Goal: Use online tool/utility: Utilize a website feature to perform a specific function

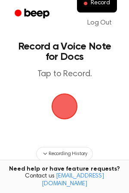
click at [66, 107] on span "button" at bounding box center [65, 106] width 24 height 24
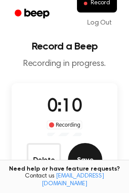
click at [87, 152] on button "Save" at bounding box center [85, 160] width 35 height 35
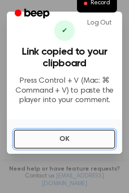
click at [69, 139] on button "OK" at bounding box center [65, 139] width 102 height 19
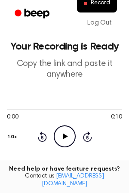
click at [63, 137] on icon "Play Audio" at bounding box center [65, 137] width 22 height 22
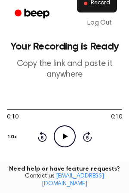
click at [94, 5] on span "Record" at bounding box center [100, 4] width 19 height 8
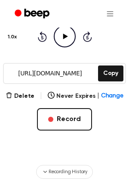
scroll to position [132, 0]
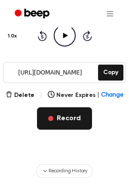
click at [60, 116] on button "Record" at bounding box center [64, 118] width 55 height 22
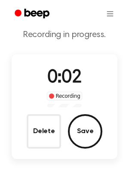
scroll to position [41, 0]
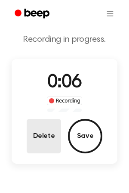
click at [53, 145] on button "Delete" at bounding box center [44, 136] width 35 height 35
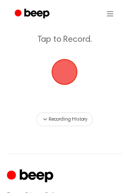
click at [66, 75] on span "button" at bounding box center [65, 72] width 28 height 28
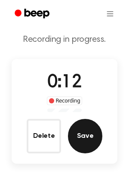
click at [85, 132] on button "Save" at bounding box center [85, 136] width 35 height 35
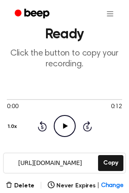
click at [66, 125] on icon "Play Audio" at bounding box center [65, 126] width 22 height 22
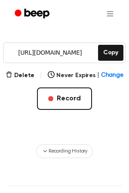
scroll to position [152, 0]
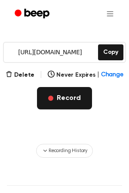
click at [54, 100] on button "Record" at bounding box center [64, 98] width 55 height 22
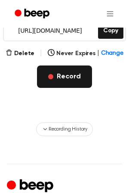
scroll to position [131, 0]
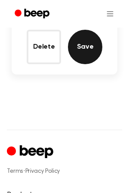
click at [84, 58] on button "Save" at bounding box center [85, 47] width 35 height 35
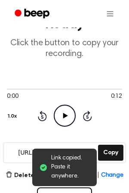
scroll to position [53, 0]
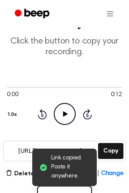
click at [63, 116] on icon "Play Audio" at bounding box center [65, 114] width 22 height 22
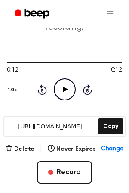
scroll to position [77, 0]
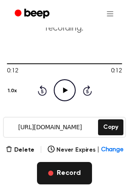
click at [69, 176] on button "Record" at bounding box center [64, 173] width 55 height 22
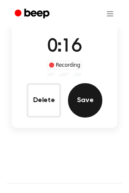
click at [86, 101] on button "Save" at bounding box center [85, 100] width 35 height 35
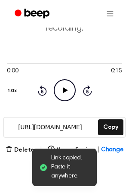
click at [65, 91] on icon at bounding box center [65, 91] width 5 height 6
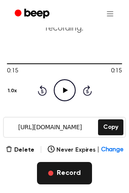
click at [53, 171] on span "button" at bounding box center [50, 173] width 5 height 5
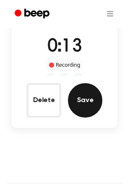
click at [87, 101] on button "Save" at bounding box center [85, 100] width 35 height 35
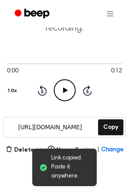
click at [62, 94] on icon "Play Audio" at bounding box center [65, 90] width 22 height 22
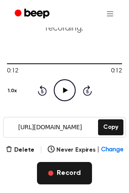
click at [54, 169] on button "Record" at bounding box center [64, 173] width 55 height 22
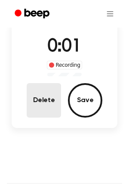
click at [49, 97] on button "Delete" at bounding box center [44, 100] width 35 height 35
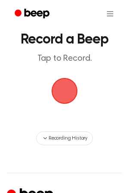
scroll to position [5, 0]
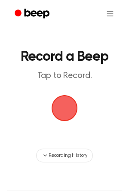
click at [63, 107] on span "button" at bounding box center [65, 108] width 24 height 24
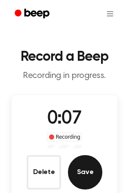
click at [84, 173] on button "Save" at bounding box center [85, 172] width 35 height 35
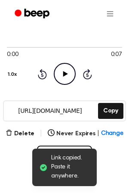
scroll to position [96, 0]
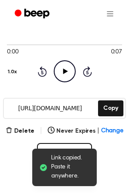
click at [69, 75] on icon "Play Audio" at bounding box center [65, 71] width 22 height 22
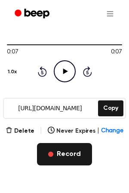
click at [64, 156] on button "Record" at bounding box center [64, 154] width 55 height 22
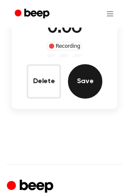
click at [83, 85] on button "Save" at bounding box center [85, 81] width 35 height 35
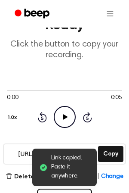
scroll to position [48, 0]
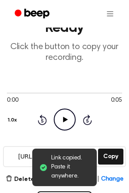
click at [66, 117] on icon "Play Audio" at bounding box center [65, 120] width 22 height 22
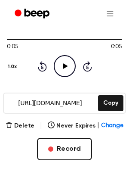
scroll to position [104, 0]
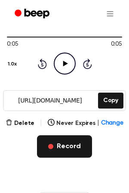
click at [69, 145] on button "Record" at bounding box center [64, 146] width 55 height 22
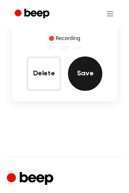
click at [83, 76] on button "Save" at bounding box center [85, 74] width 35 height 35
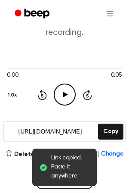
scroll to position [76, 0]
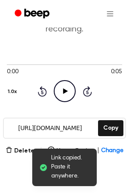
click at [69, 91] on icon "Play Audio" at bounding box center [65, 91] width 22 height 22
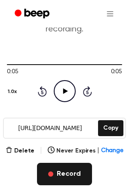
click at [57, 173] on button "Record" at bounding box center [64, 174] width 55 height 22
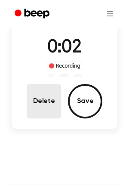
click at [48, 102] on button "Delete" at bounding box center [44, 101] width 35 height 35
